Goal: Transaction & Acquisition: Book appointment/travel/reservation

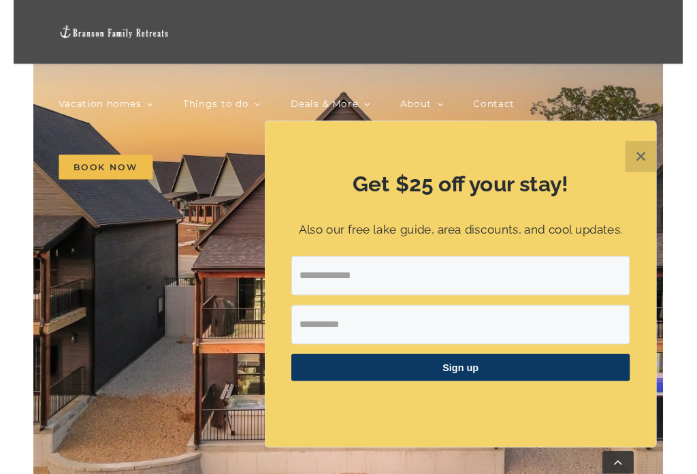
scroll to position [1792, 0]
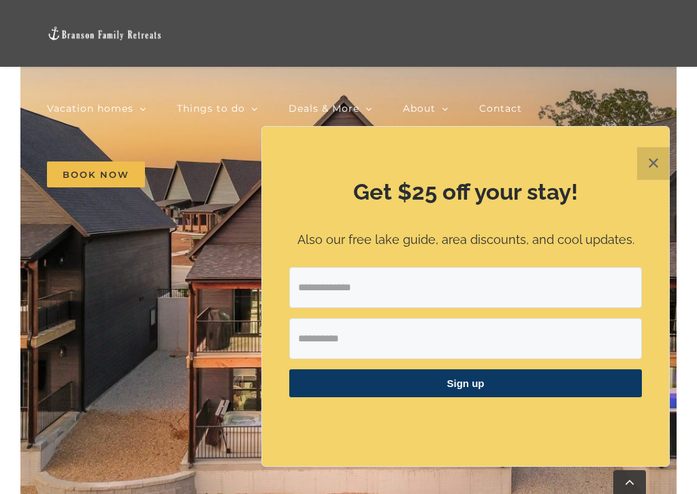
click at [648, 166] on nav "Vacation homes 2 to 3 Bedrooms Mini Camp | 2 Bedrooms Mini Pearl | 2 Bedrooms M…" at bounding box center [349, 141] width 604 height 133
click at [650, 162] on nav "Vacation homes 2 to 3 Bedrooms Mini Camp | 2 Bedrooms Mini Pearl | 2 Bedrooms M…" at bounding box center [349, 141] width 604 height 133
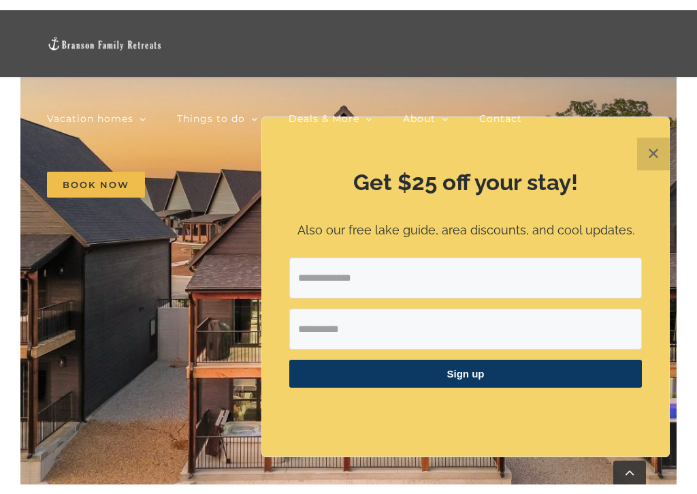
scroll to position [1795, 0]
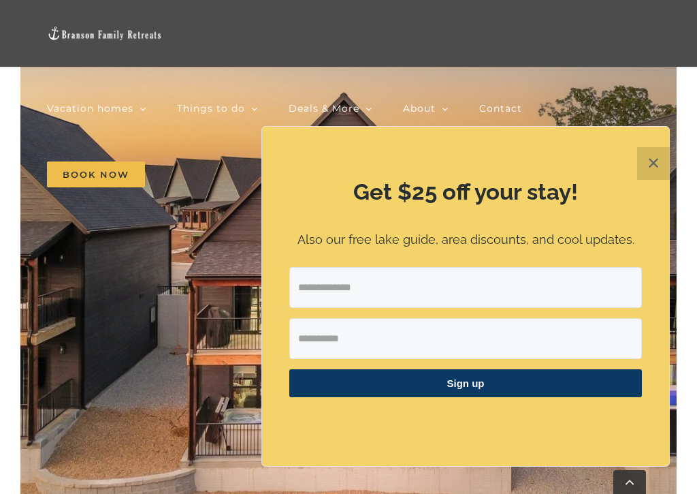
click at [650, 158] on nav "Vacation homes 2 to 3 Bedrooms Mini Camp | 2 Bedrooms Mini Pearl | 2 Bedrooms M…" at bounding box center [349, 141] width 604 height 133
click at [142, 381] on img "DCIM100MEDIADJI_0124.JPG" at bounding box center [348, 301] width 657 height 492
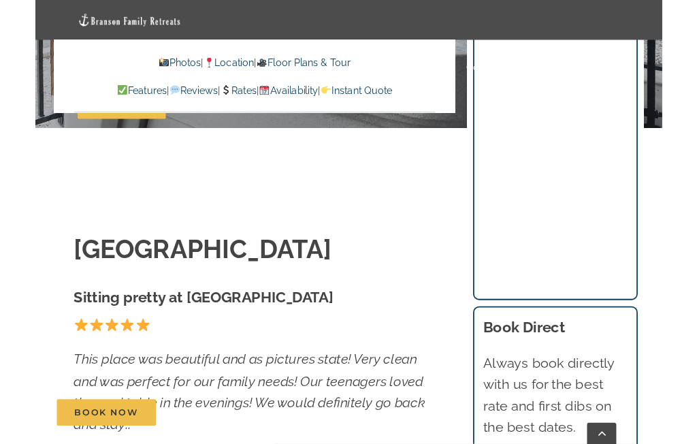
scroll to position [1459, 0]
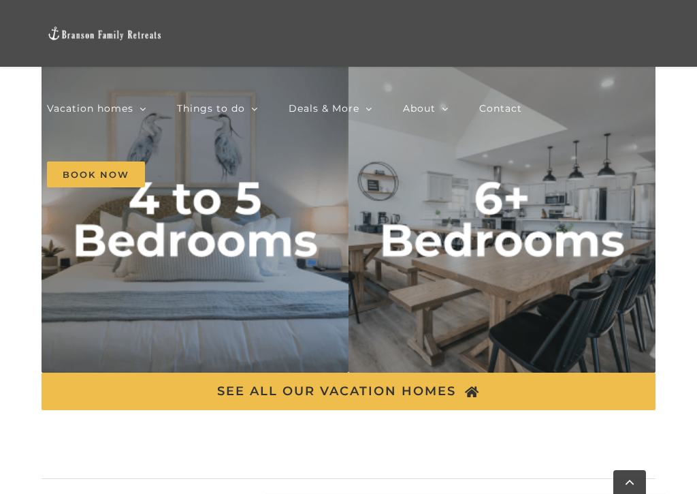
scroll to position [4964, 0]
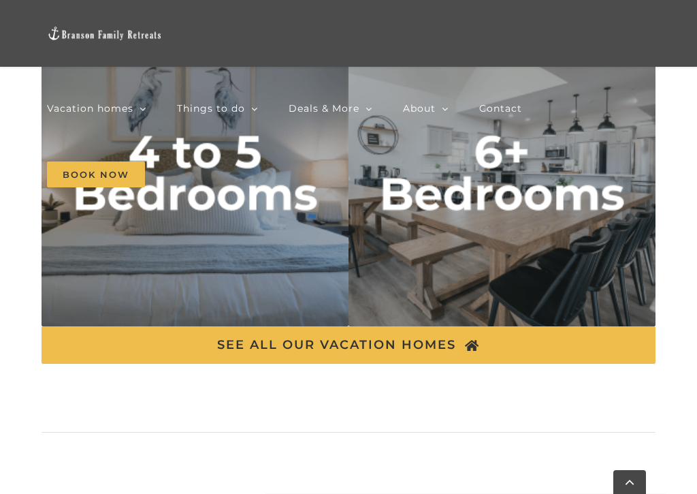
click at [467, 254] on img "6 plus bedrooms" at bounding box center [502, 172] width 307 height 307
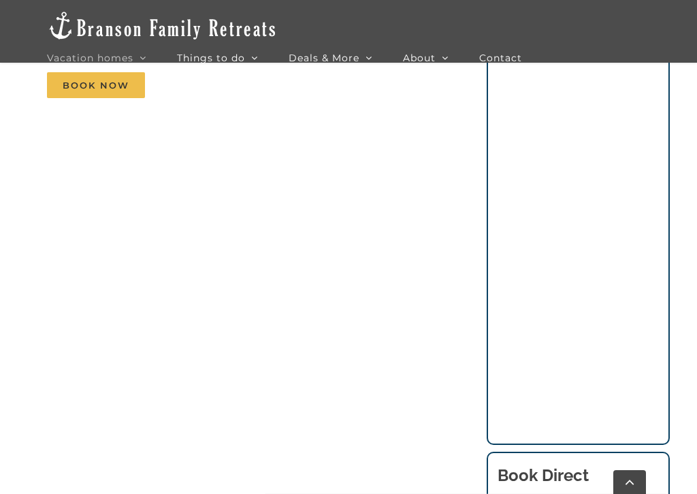
scroll to position [1085, 0]
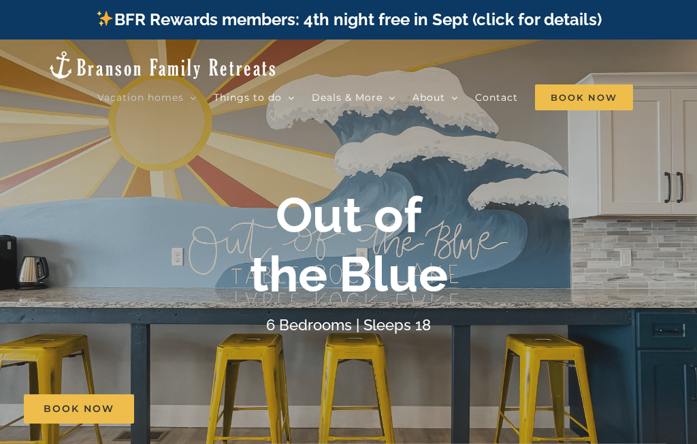
click at [309, 324] on h4 "6 Bedrooms | Sleeps 18" at bounding box center [348, 325] width 165 height 18
click at [534, 171] on div at bounding box center [348, 262] width 697 height 444
click at [347, 304] on div "Out of the Blue 6 Bedrooms | Sleeps 18" at bounding box center [348, 261] width 545 height 151
click at [177, 401] on div "Book Now" at bounding box center [359, 408] width 671 height 29
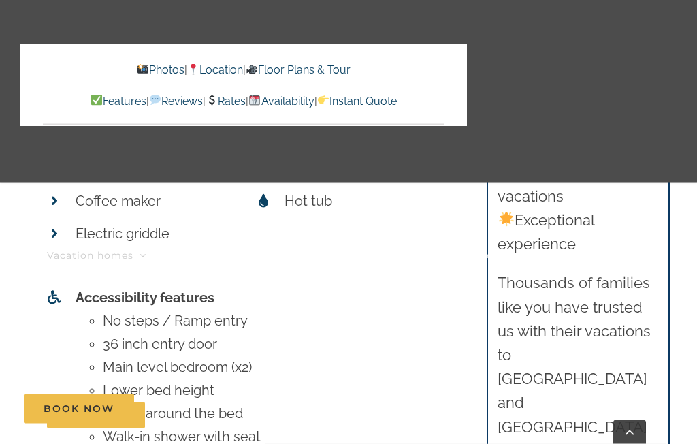
scroll to position [6250, 0]
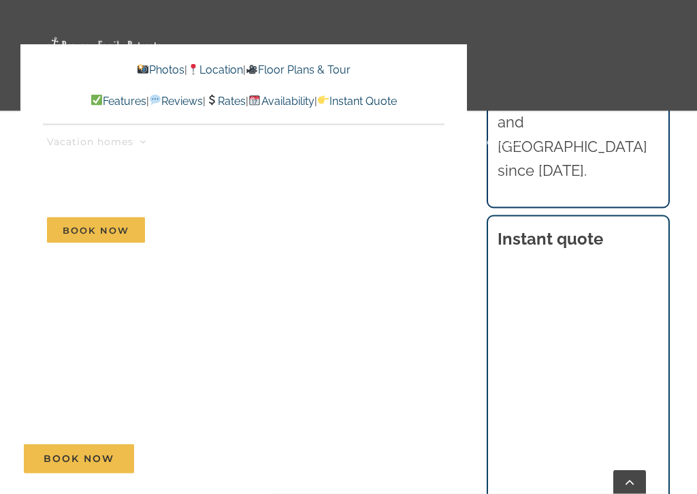
scroll to position [6494, 0]
click at [599, 268] on nav "Vacation homes 2 to 3 Bedrooms Mini Camp | 2 Bedrooms Mini Pearl | 2 Bedrooms M…" at bounding box center [349, 185] width 604 height 177
click at [650, 268] on nav "Vacation homes 2 to 3 Bedrooms Mini Camp | 2 Bedrooms Mini Pearl | 2 Bedrooms M…" at bounding box center [349, 185] width 604 height 177
click at [612, 263] on nav "Vacation homes 2 to 3 Bedrooms Mini Camp | 2 Bedrooms Mini Pearl | 2 Bedrooms M…" at bounding box center [349, 185] width 604 height 177
click at [554, 260] on nav "Vacation homes 2 to 3 Bedrooms Mini Camp | 2 Bedrooms Mini Pearl | 2 Bedrooms M…" at bounding box center [349, 185] width 604 height 177
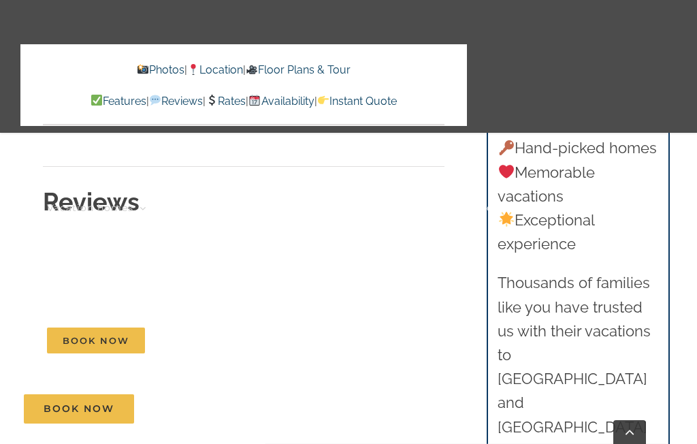
scroll to position [5827, 0]
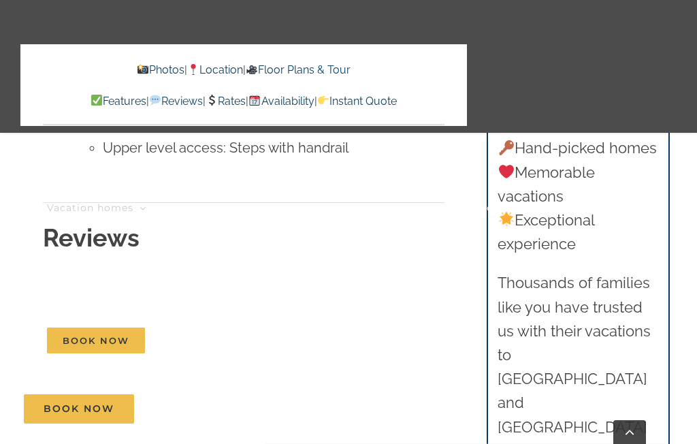
click at [510, 75] on div "Vacation homes 2 to 3 Bedrooms Mini Camp | 2 Bedrooms Mini Pearl | 2 Bedrooms M…" at bounding box center [348, 203] width 657 height 407
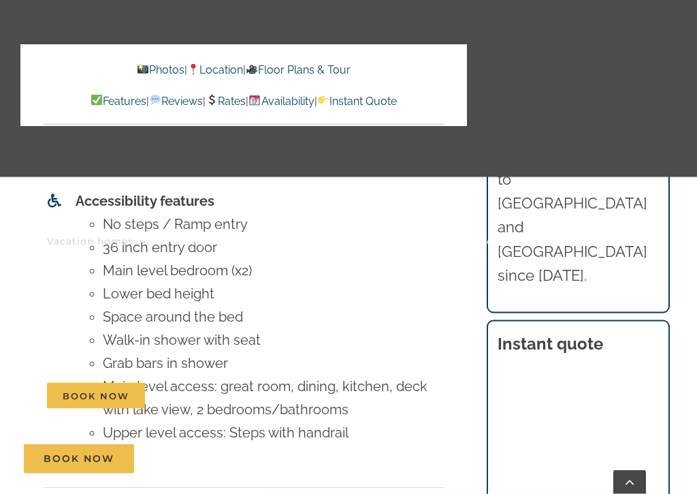
scroll to position [5609, 0]
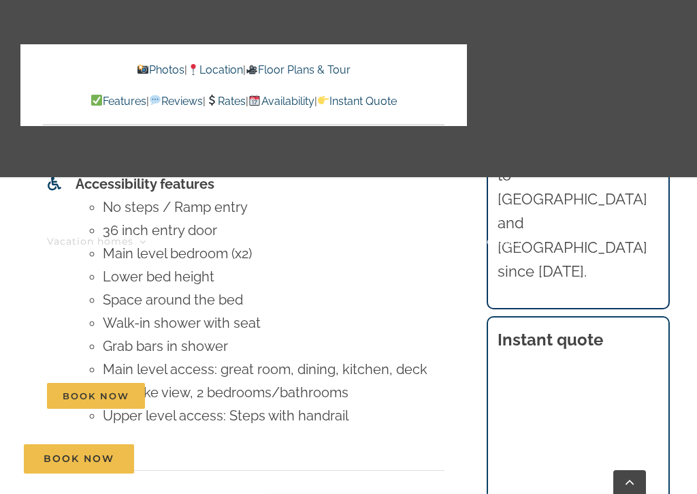
click at [569, 373] on nav "Vacation homes 2 to 3 Bedrooms Mini Camp | 2 Bedrooms Mini Pearl | 2 Bedrooms M…" at bounding box center [349, 318] width 604 height 310
click at [559, 370] on nav "Vacation homes 2 to 3 Bedrooms Mini Camp | 2 Bedrooms Mini Pearl | 2 Bedrooms M…" at bounding box center [349, 318] width 604 height 310
click at [522, 369] on nav "Vacation homes 2 to 3 Bedrooms Mini Camp | 2 Bedrooms Mini Pearl | 2 Bedrooms M…" at bounding box center [349, 318] width 604 height 310
click at [563, 366] on nav "Vacation homes 2 to 3 Bedrooms Mini Camp | 2 Bedrooms Mini Pearl | 2 Bedrooms M…" at bounding box center [349, 318] width 604 height 310
click at [582, 364] on nav "Vacation homes 2 to 3 Bedrooms Mini Camp | 2 Bedrooms Mini Pearl | 2 Bedrooms M…" at bounding box center [349, 318] width 604 height 310
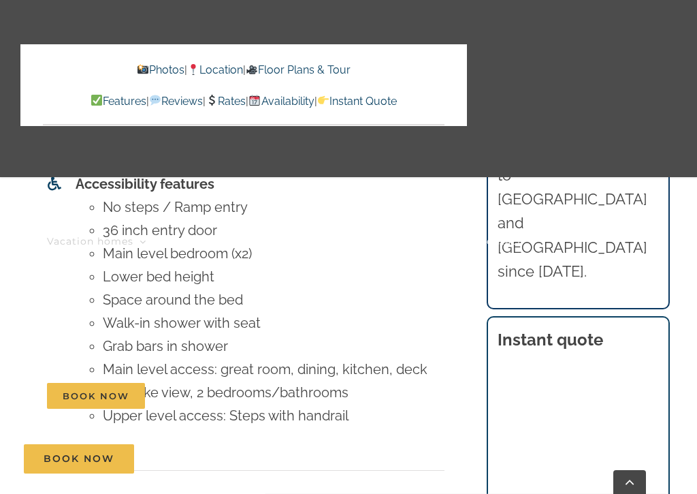
click at [597, 414] on nav "Vacation homes 2 to 3 Bedrooms Mini Camp | 2 Bedrooms Mini Pearl | 2 Bedrooms M…" at bounding box center [349, 318] width 604 height 310
click at [585, 420] on nav "Vacation homes 2 to 3 Bedrooms Mini Camp | 2 Bedrooms Mini Pearl | 2 Bedrooms M…" at bounding box center [349, 318] width 604 height 310
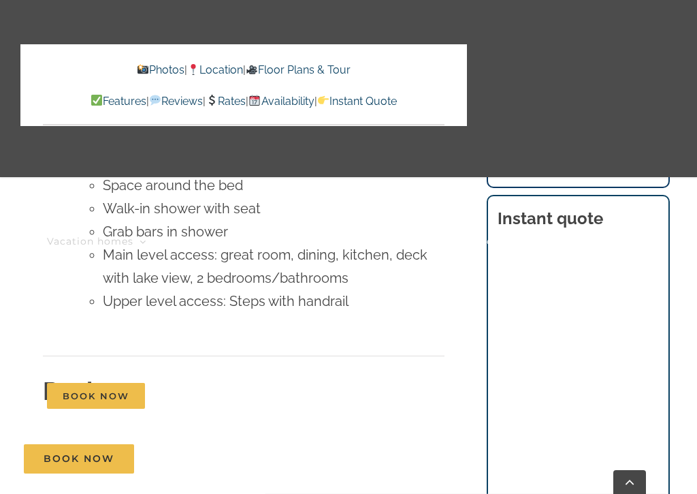
scroll to position [5753, 0]
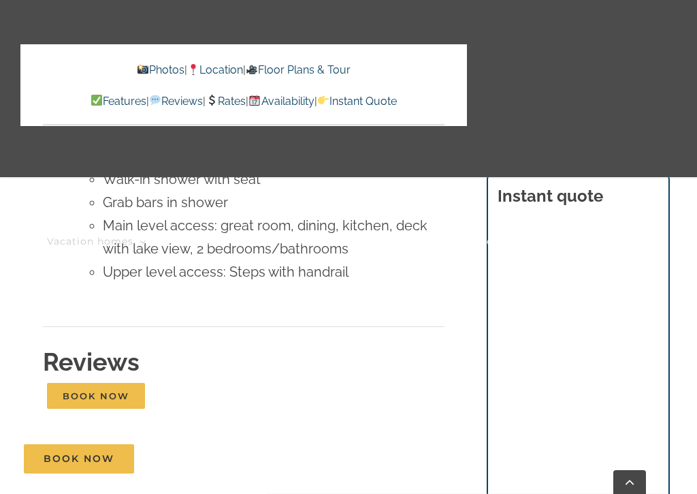
click at [573, 379] on nav "Vacation homes 2 to 3 Bedrooms Mini Camp | 2 Bedrooms Mini Pearl | 2 Bedrooms M…" at bounding box center [349, 318] width 604 height 310
click at [567, 398] on nav "Vacation homes 2 to 3 Bedrooms Mini Camp | 2 Bedrooms Mini Pearl | 2 Bedrooms M…" at bounding box center [349, 318] width 604 height 310
click at [549, 443] on nav "Vacation homes 2 to 3 Bedrooms Mini Camp | 2 Bedrooms Mini Pearl | 2 Bedrooms M…" at bounding box center [349, 318] width 604 height 310
click at [544, 443] on div "Book Now" at bounding box center [359, 458] width 671 height 29
click at [551, 407] on nav "Vacation homes 2 to 3 Bedrooms Mini Camp | 2 Bedrooms Mini Pearl | 2 Bedrooms M…" at bounding box center [349, 318] width 604 height 310
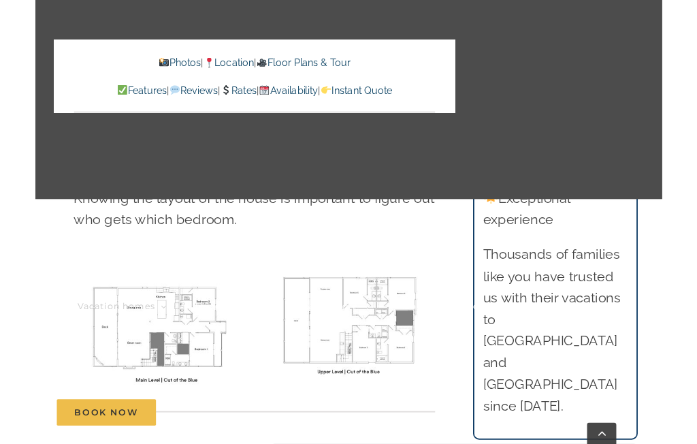
scroll to position [4345, 0]
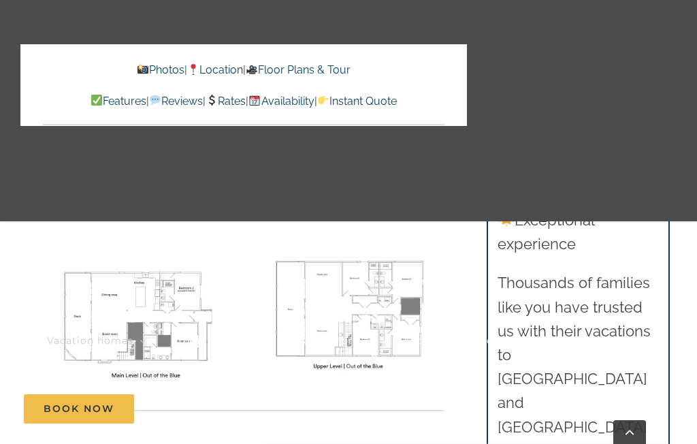
click at [161, 287] on li "Vacation homes 2 to 3 Bedrooms Mini Camp | 2 Bedrooms Mini Pearl | 2 Bedrooms M…" at bounding box center [112, 340] width 130 height 221
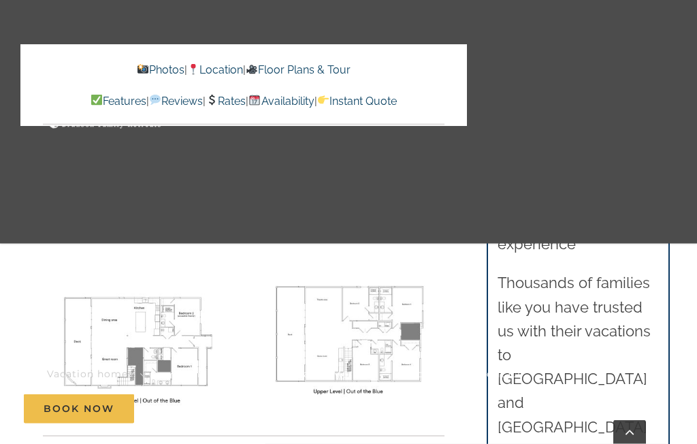
scroll to position [4319, 0]
click at [170, 298] on li "Vacation homes 2 to 3 Bedrooms Mini Camp | 2 Bedrooms Mini Pearl | 2 Bedrooms M…" at bounding box center [112, 374] width 130 height 244
click at [171, 302] on li "Vacation homes 2 to 3 Bedrooms Mini Camp | 2 Bedrooms Mini Pearl | 2 Bedrooms M…" at bounding box center [112, 374] width 130 height 244
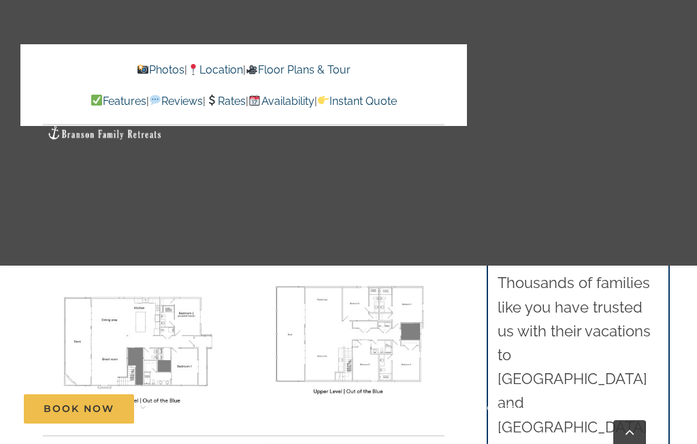
scroll to position [4326, 0]
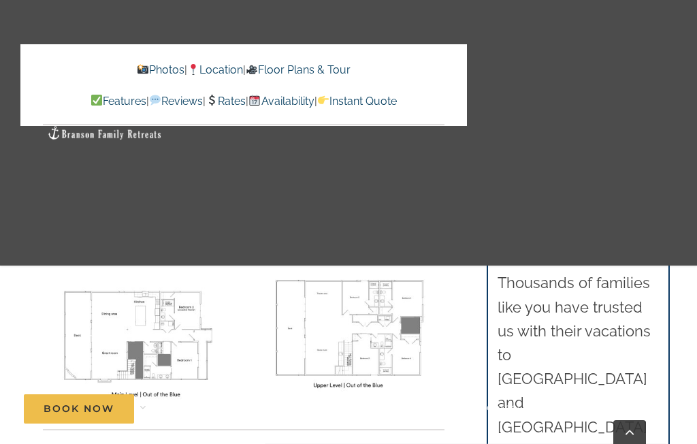
click at [114, 415] on link "Book Now" at bounding box center [79, 408] width 110 height 29
click at [695, 187] on div "Vacation homes 2 to 3 Bedrooms Mini Camp | 2 Bedrooms Mini Pearl | 2 Bedrooms M…" at bounding box center [348, 133] width 697 height 266
